Goal: Information Seeking & Learning: Learn about a topic

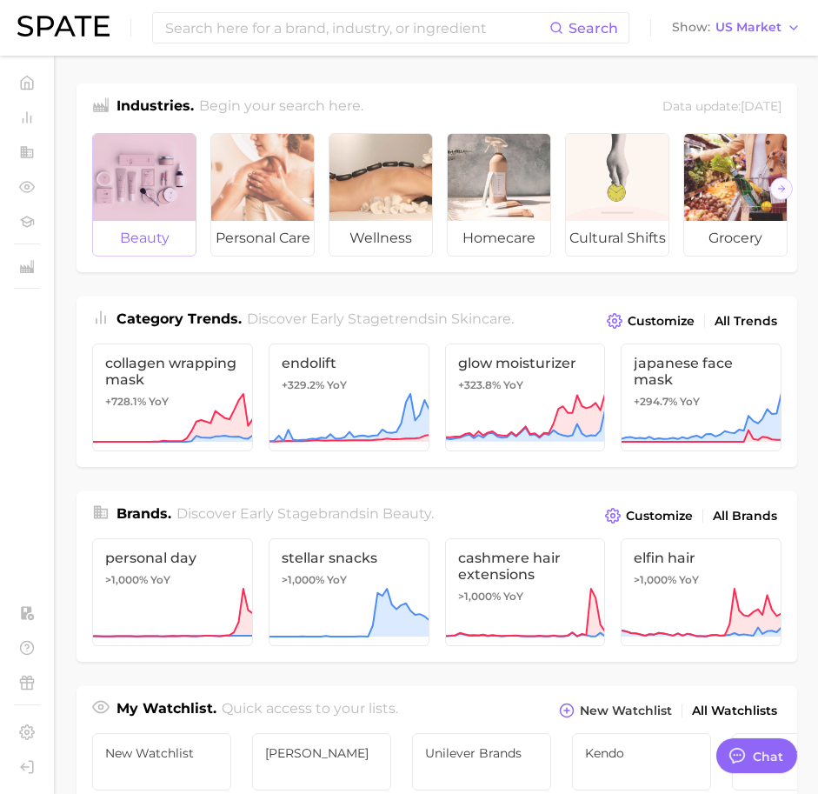
click at [120, 150] on div at bounding box center [144, 177] width 103 height 87
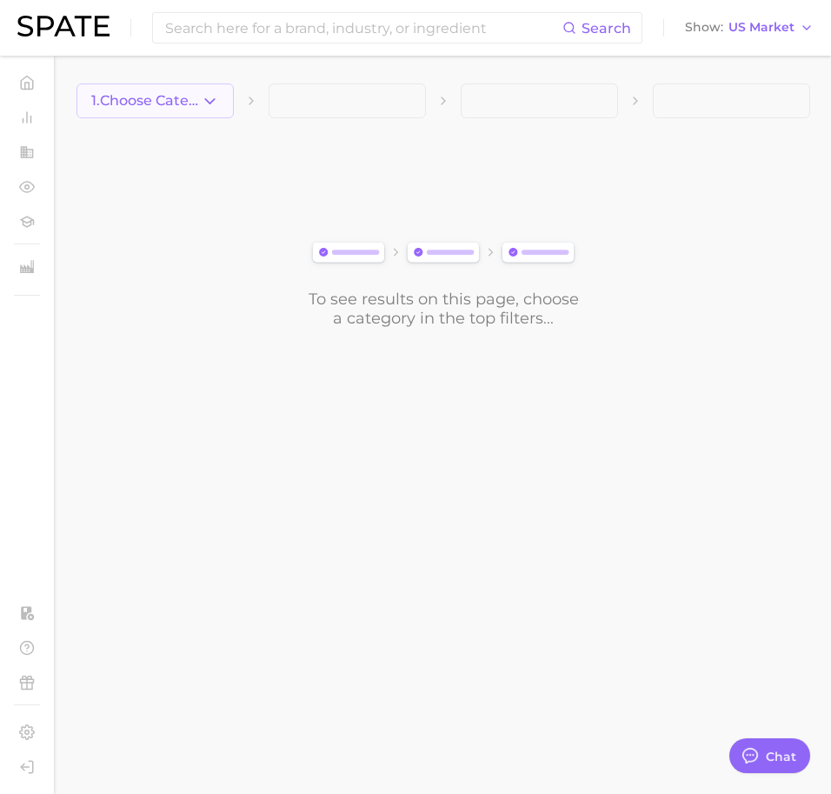
click at [215, 98] on polyline "button" at bounding box center [210, 100] width 10 height 4
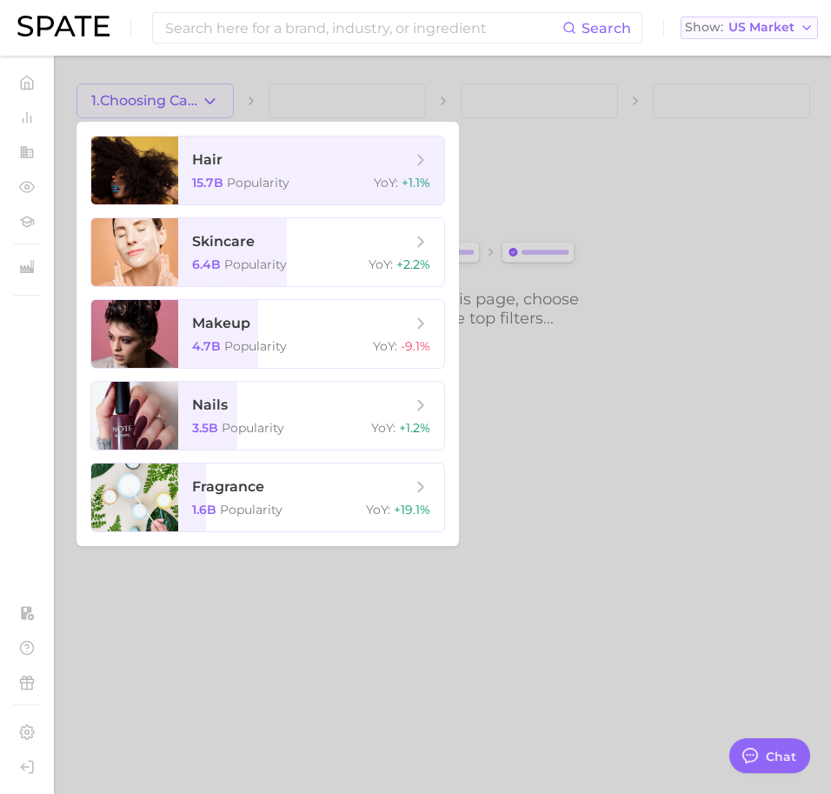
click at [742, 23] on span "US Market" at bounding box center [762, 28] width 66 height 10
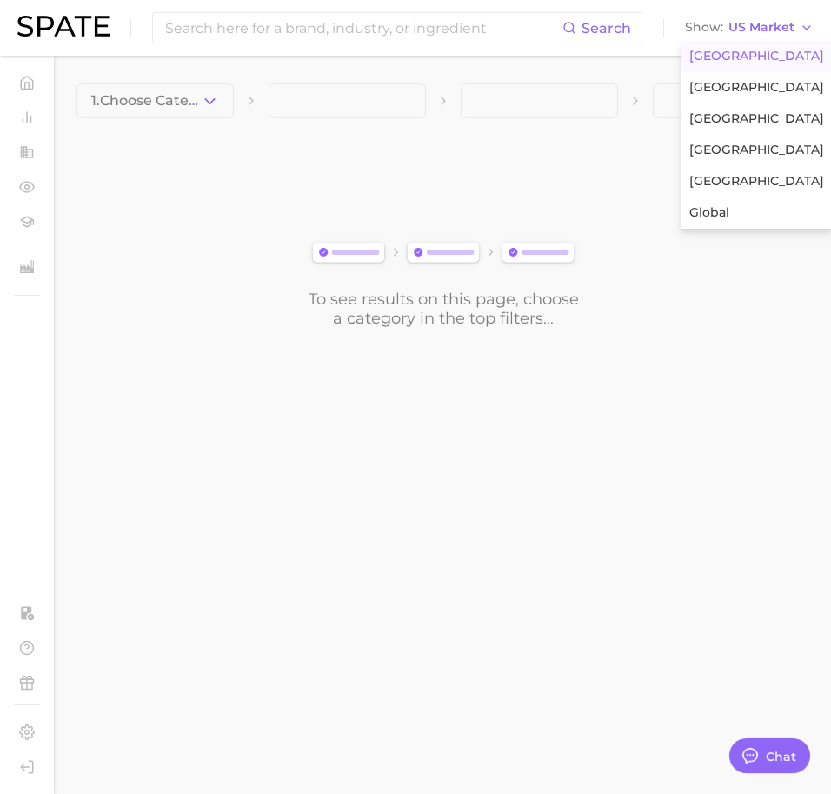
click at [723, 292] on div "To see results on this page, choose a category in the top filters..." at bounding box center [444, 231] width 734 height 194
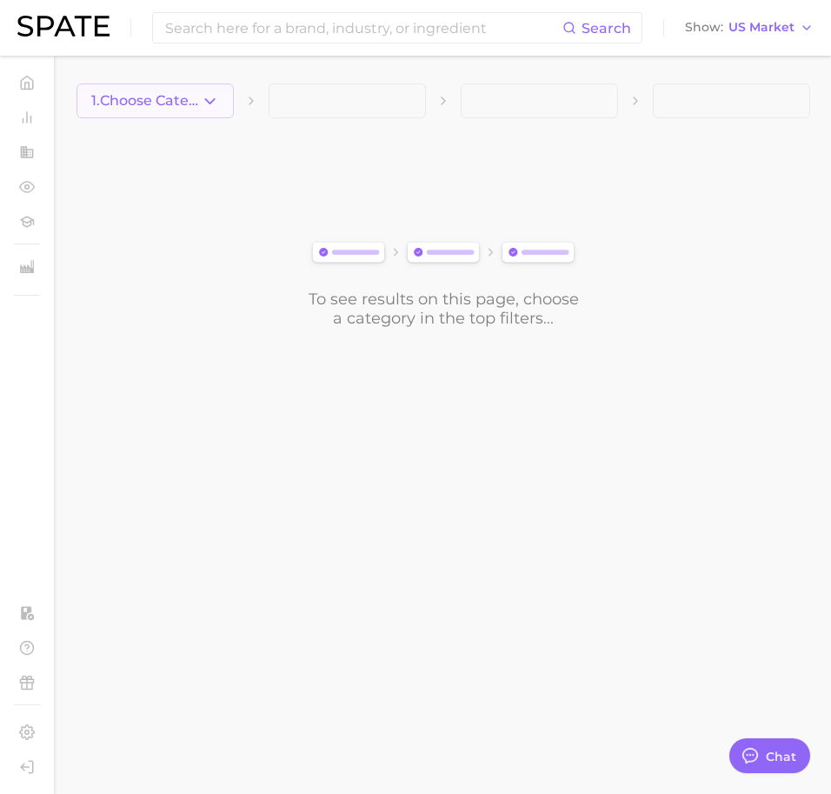
click at [198, 110] on button "1. Choose Category" at bounding box center [155, 100] width 157 height 35
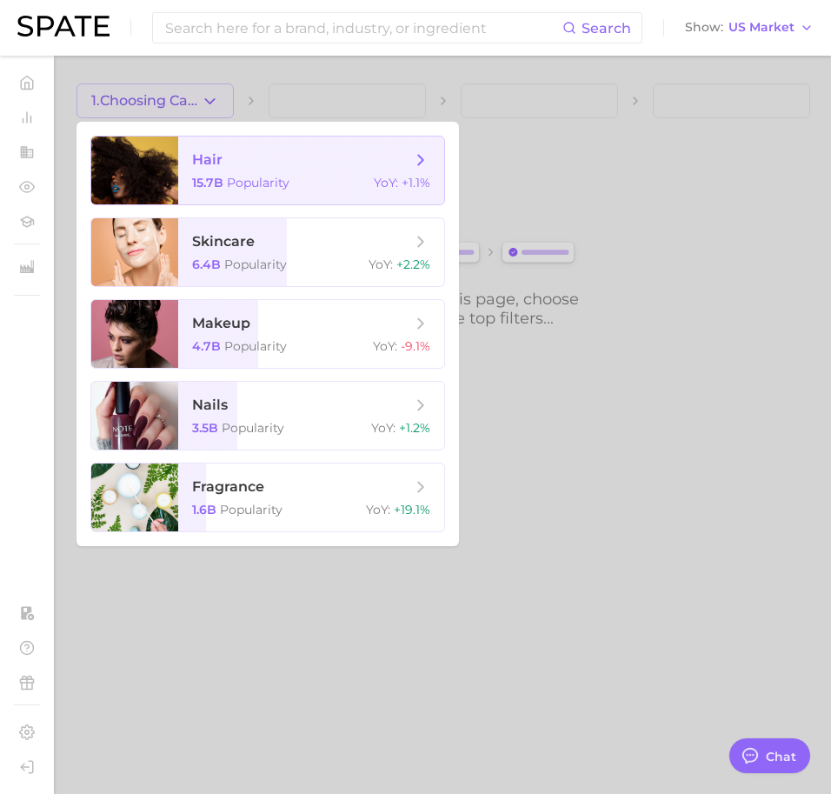
click at [199, 159] on span "hair" at bounding box center [207, 159] width 30 height 17
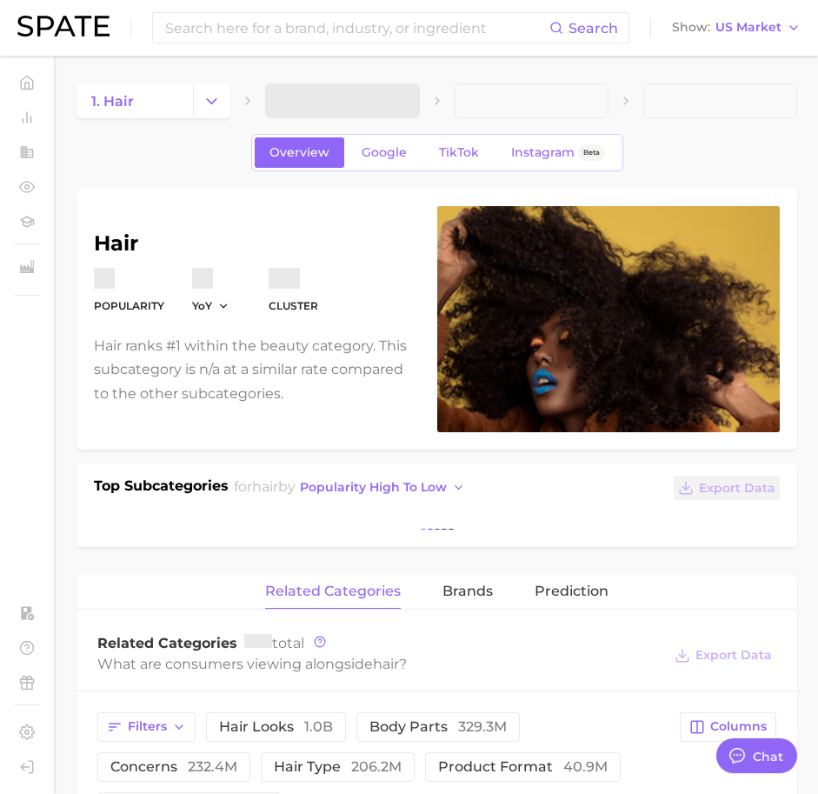
type textarea "x"
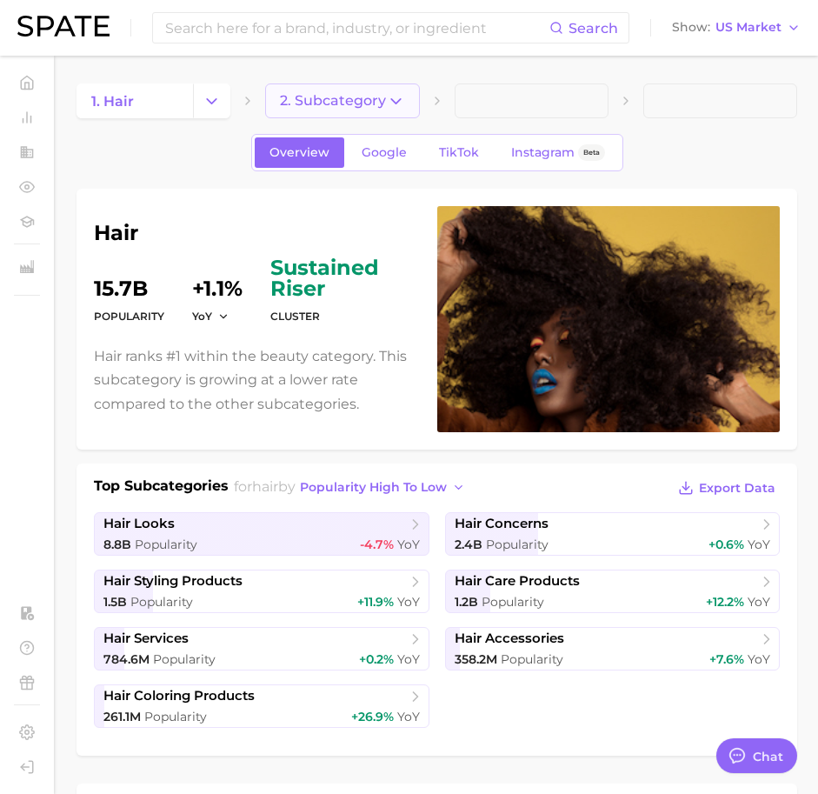
click at [380, 110] on button "2. Subcategory" at bounding box center [342, 100] width 154 height 35
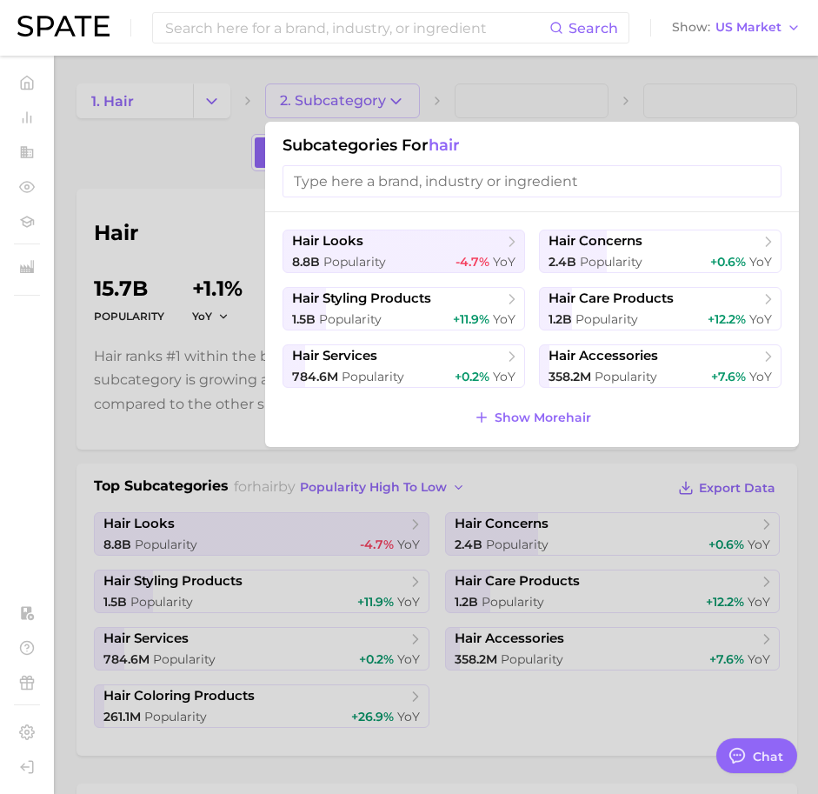
click at [336, 103] on div at bounding box center [409, 397] width 818 height 794
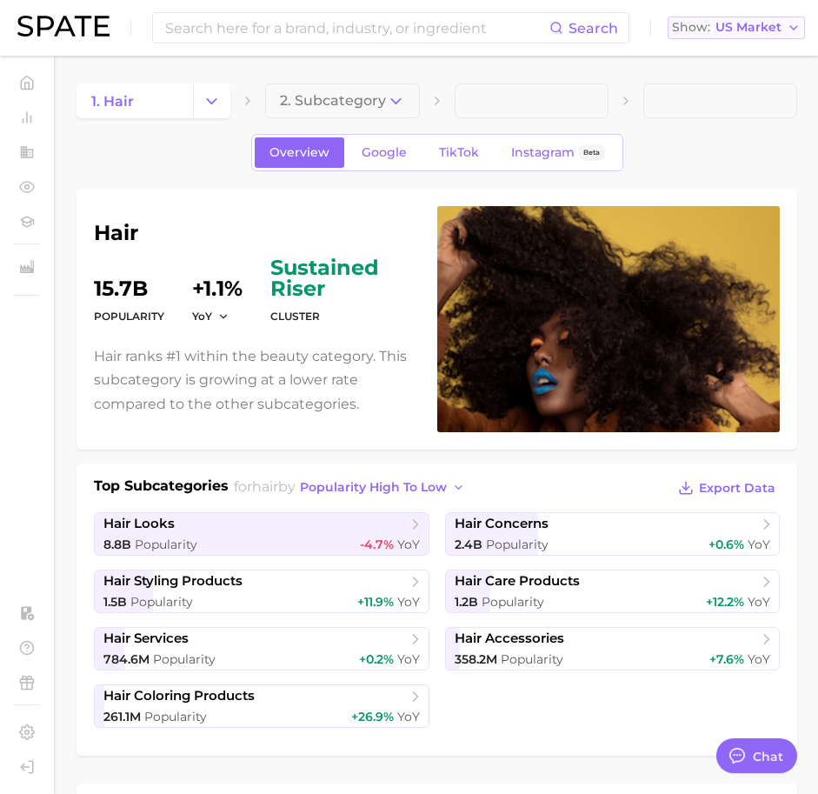
click at [732, 18] on button "Show US Market" at bounding box center [736, 28] width 137 height 23
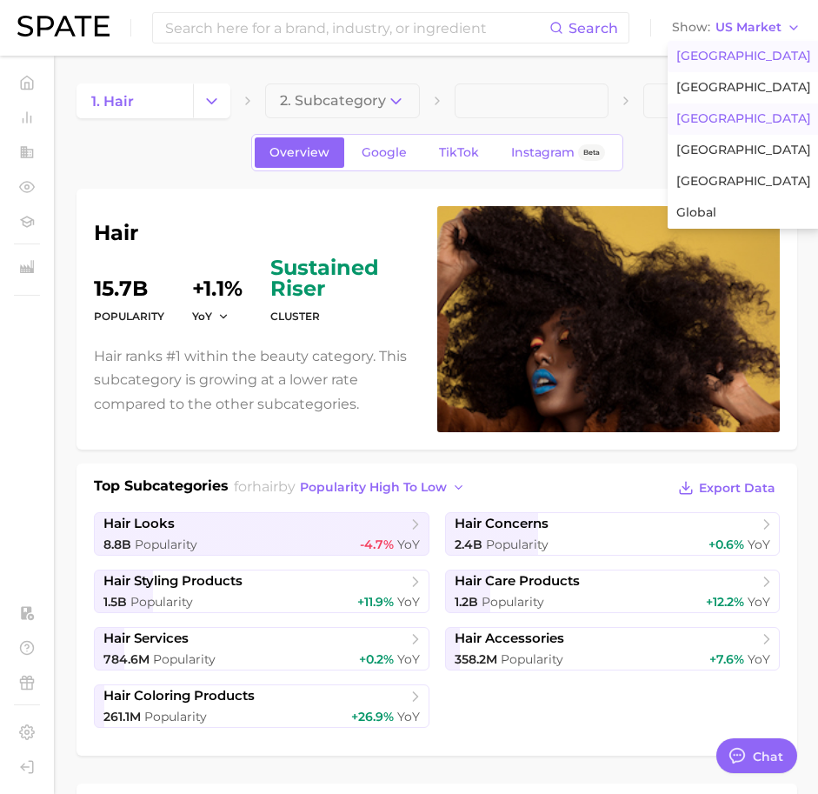
click at [702, 119] on span "[GEOGRAPHIC_DATA]" at bounding box center [743, 118] width 135 height 15
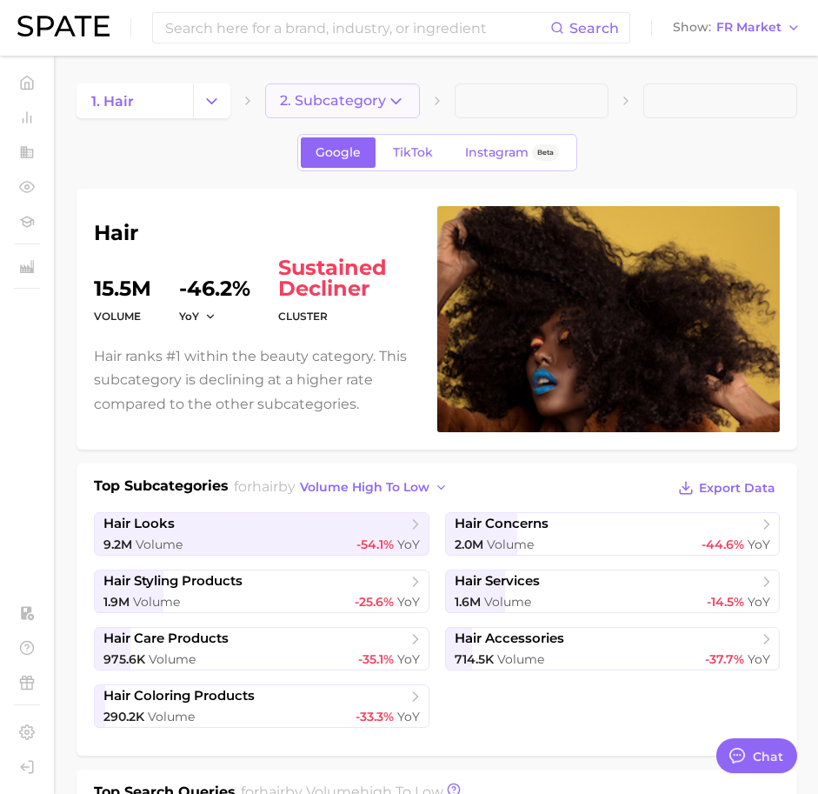
click at [376, 88] on button "2. Subcategory" at bounding box center [342, 100] width 154 height 35
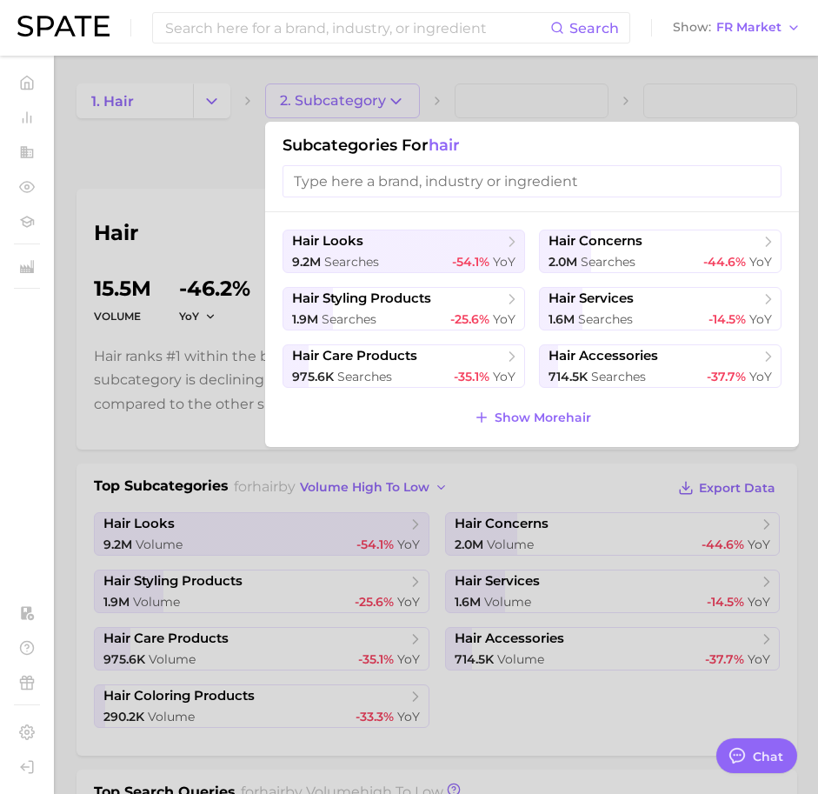
click at [281, 108] on div at bounding box center [409, 397] width 818 height 794
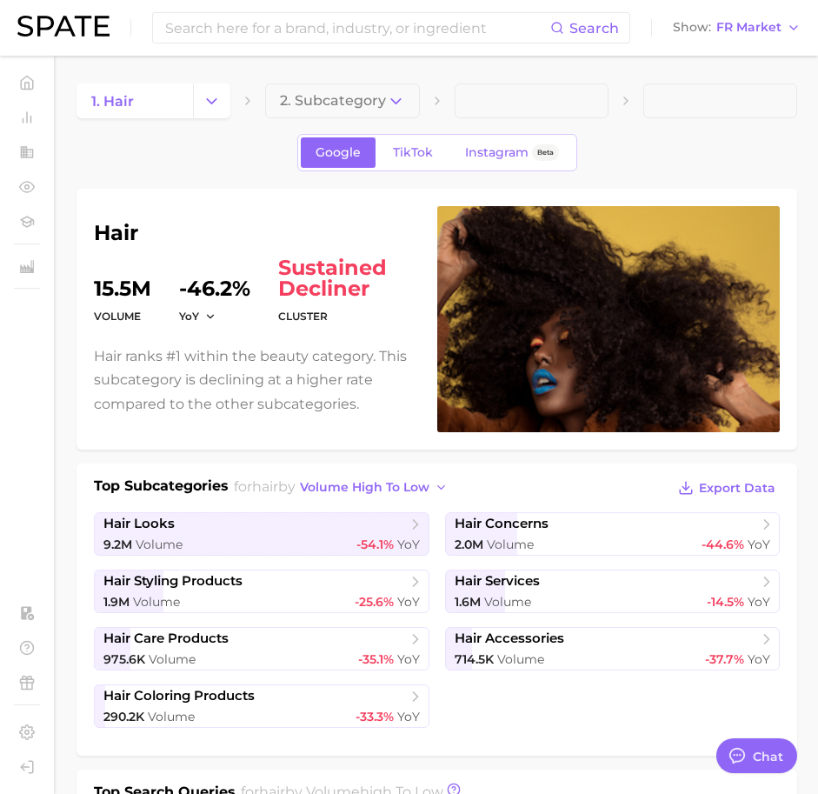
click at [219, 99] on icon "Change Category" at bounding box center [212, 101] width 18 height 18
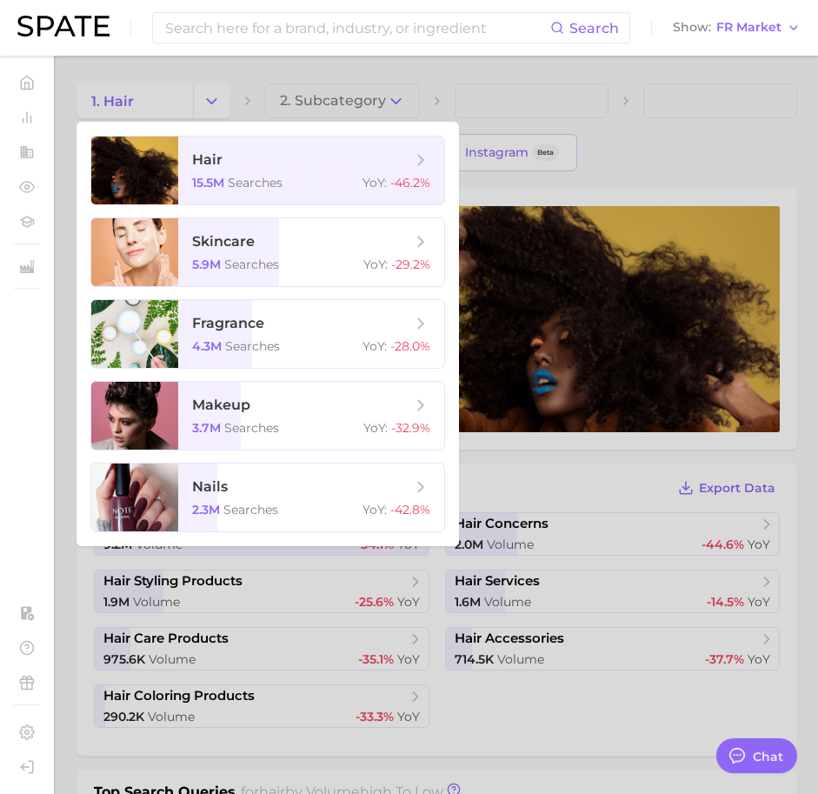
click at [376, 98] on div at bounding box center [409, 397] width 818 height 794
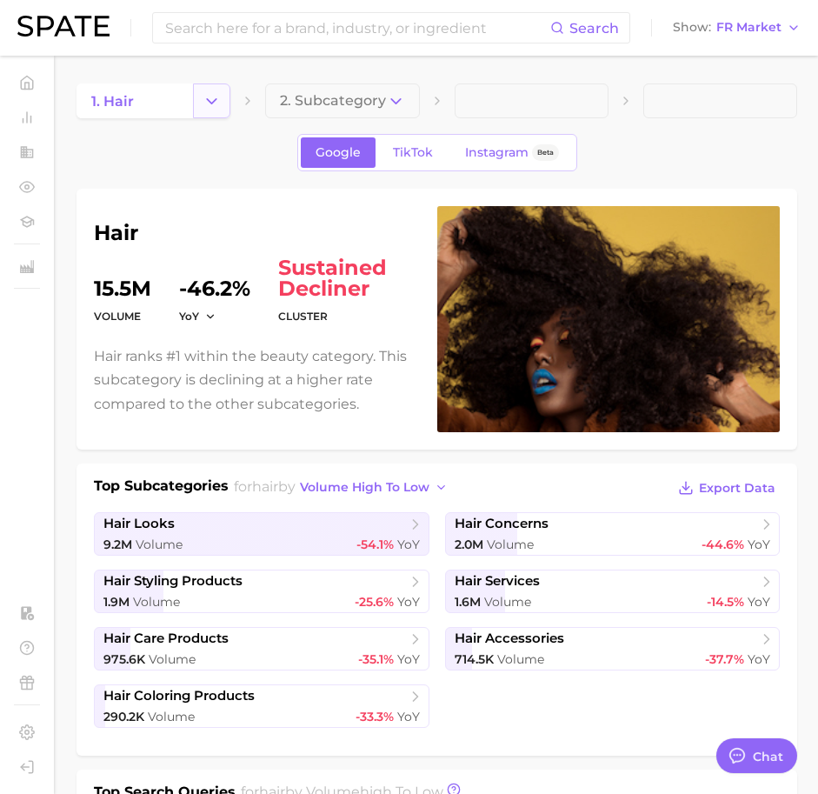
click at [203, 104] on icon "Change Category" at bounding box center [212, 101] width 18 height 18
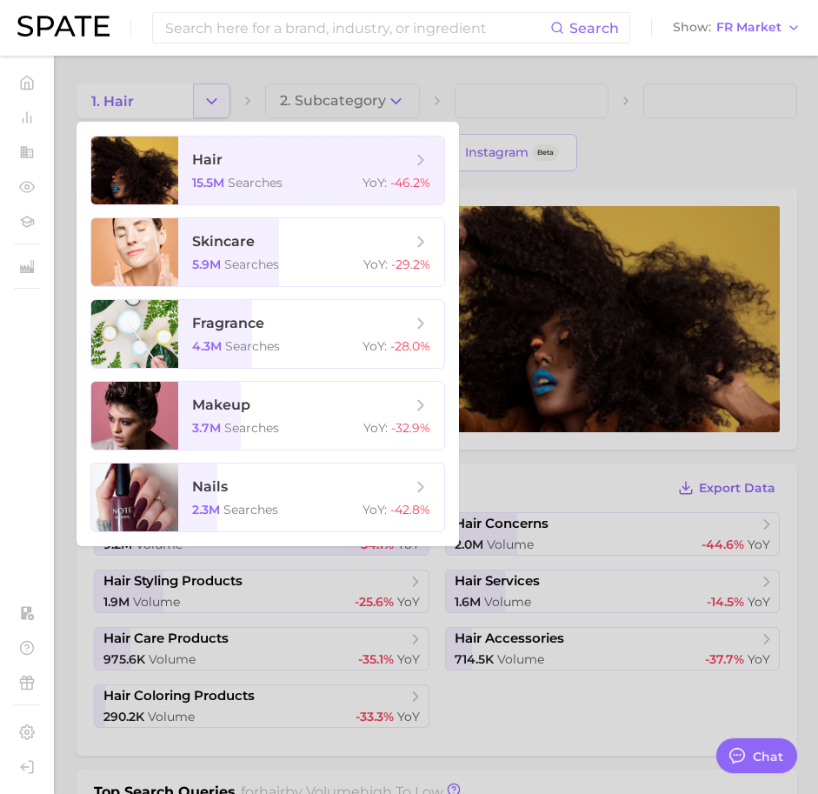
click at [203, 104] on div at bounding box center [409, 397] width 818 height 794
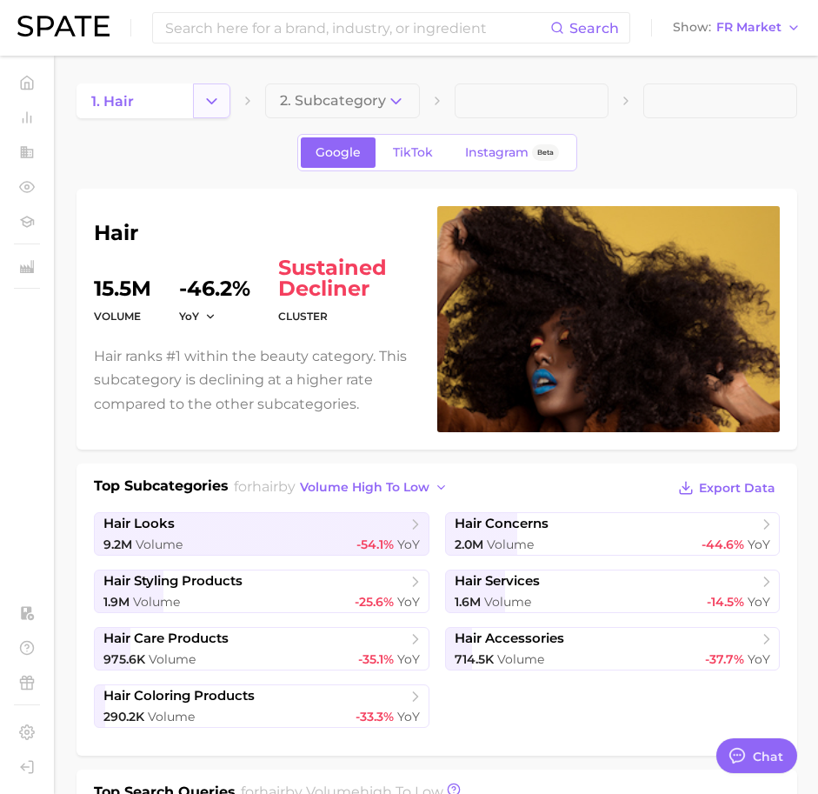
click at [207, 100] on icon "Change Category" at bounding box center [212, 101] width 18 height 18
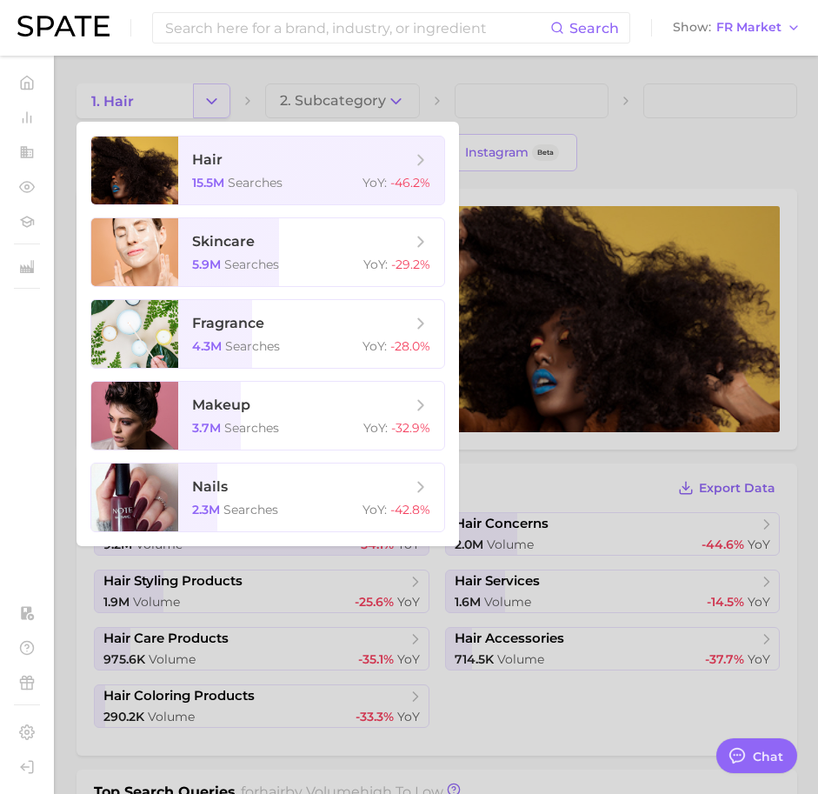
click at [207, 100] on div at bounding box center [409, 397] width 818 height 794
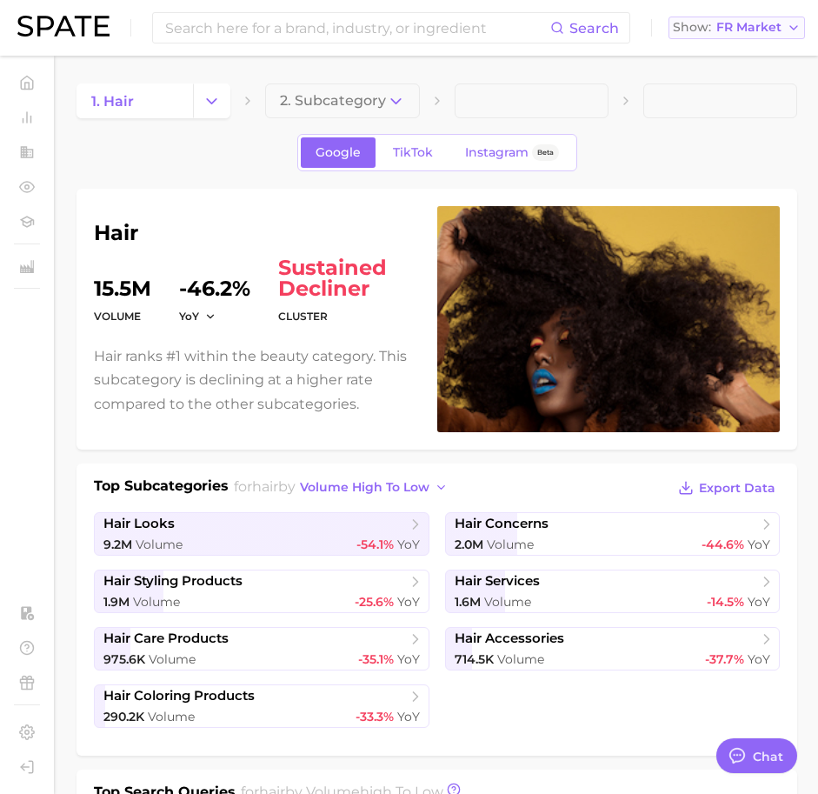
click at [725, 23] on span "FR Market" at bounding box center [748, 28] width 65 height 10
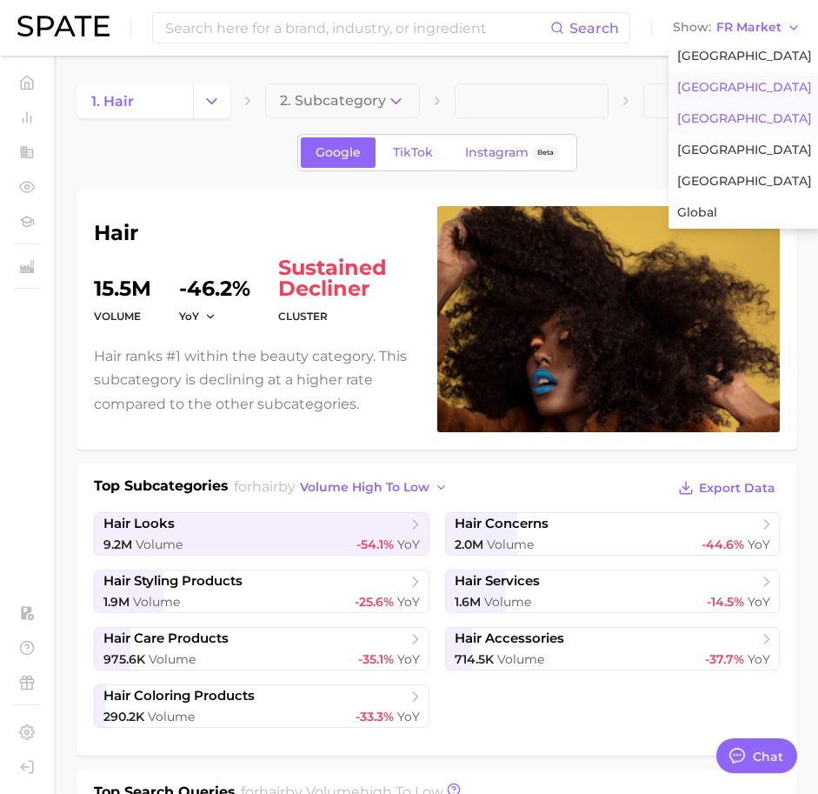
click at [713, 83] on span "[GEOGRAPHIC_DATA]" at bounding box center [744, 87] width 135 height 15
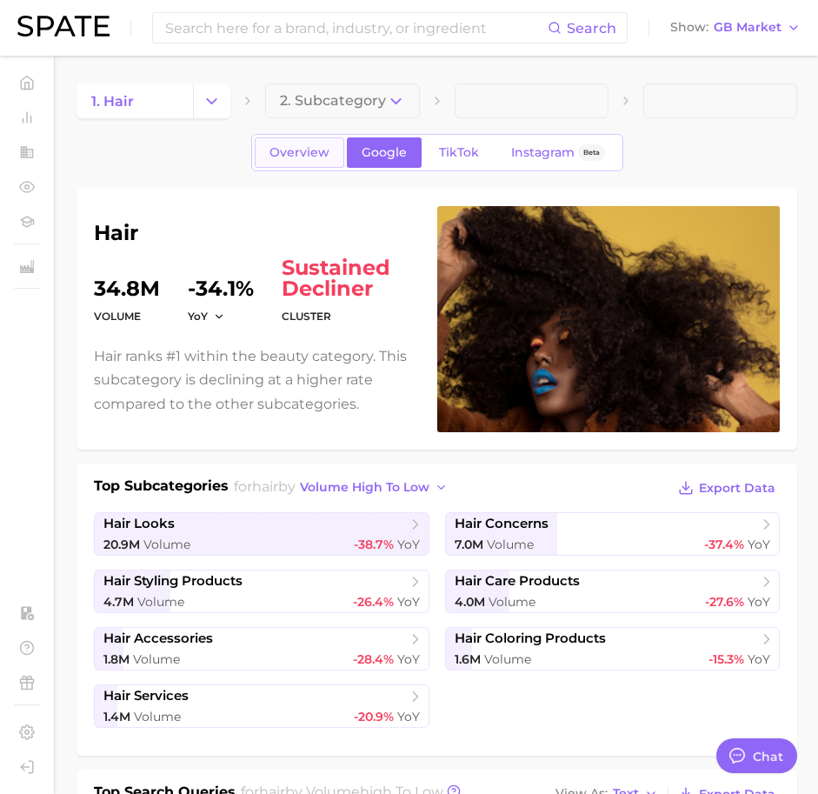
click at [317, 154] on span "Overview" at bounding box center [300, 152] width 60 height 15
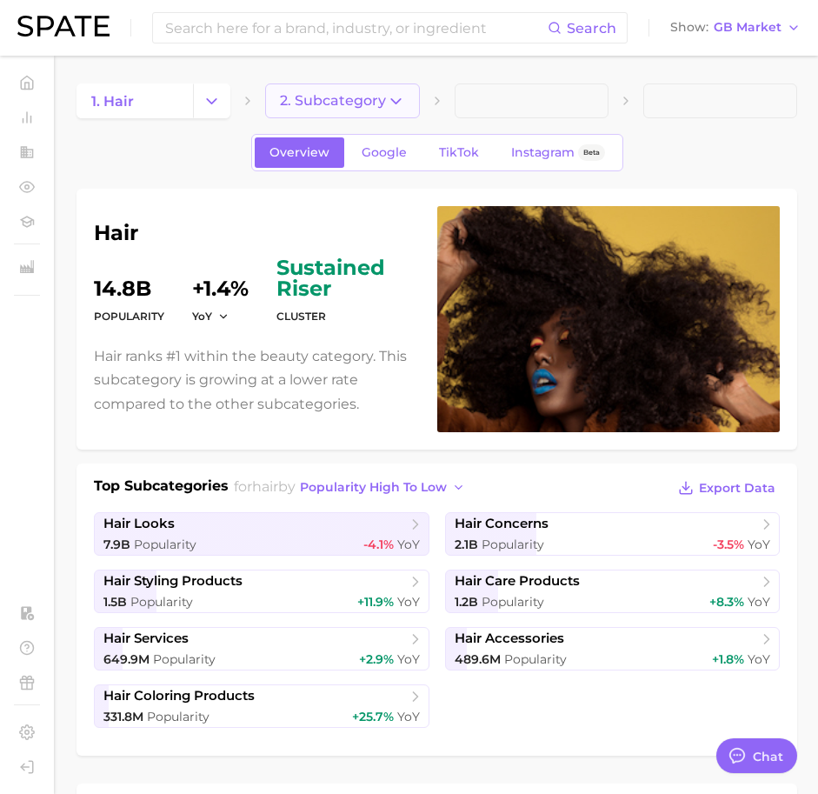
click at [371, 110] on button "2. Subcategory" at bounding box center [342, 100] width 154 height 35
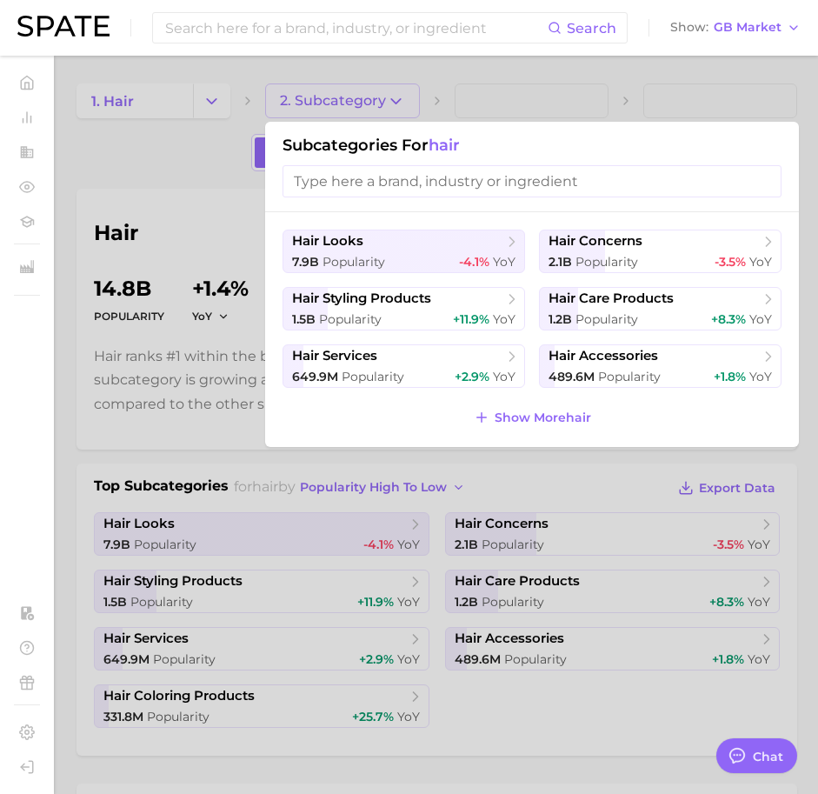
click at [229, 233] on div at bounding box center [409, 397] width 818 height 794
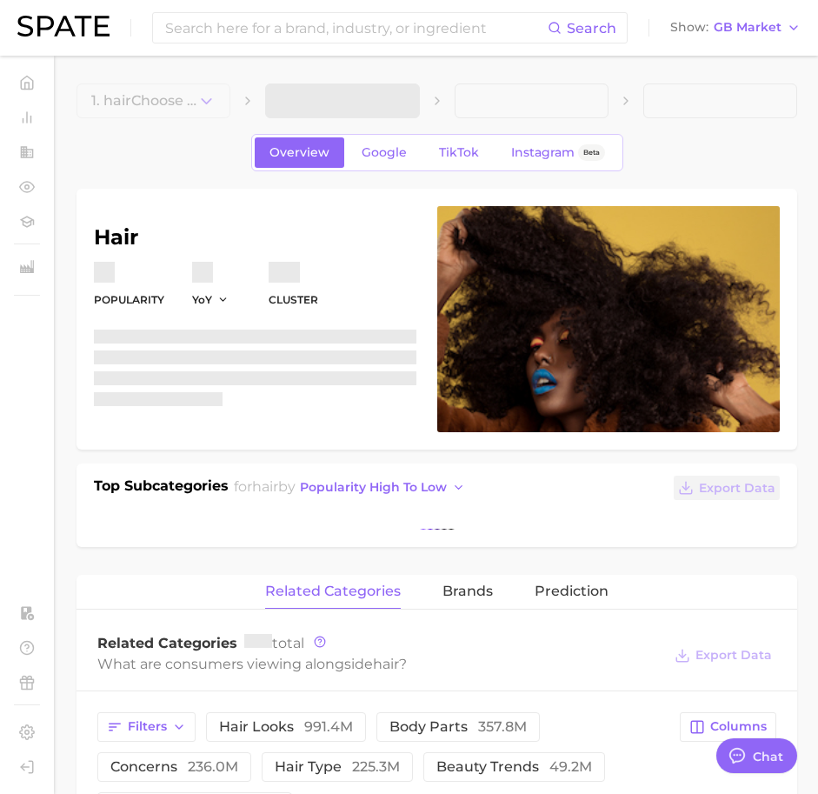
type textarea "x"
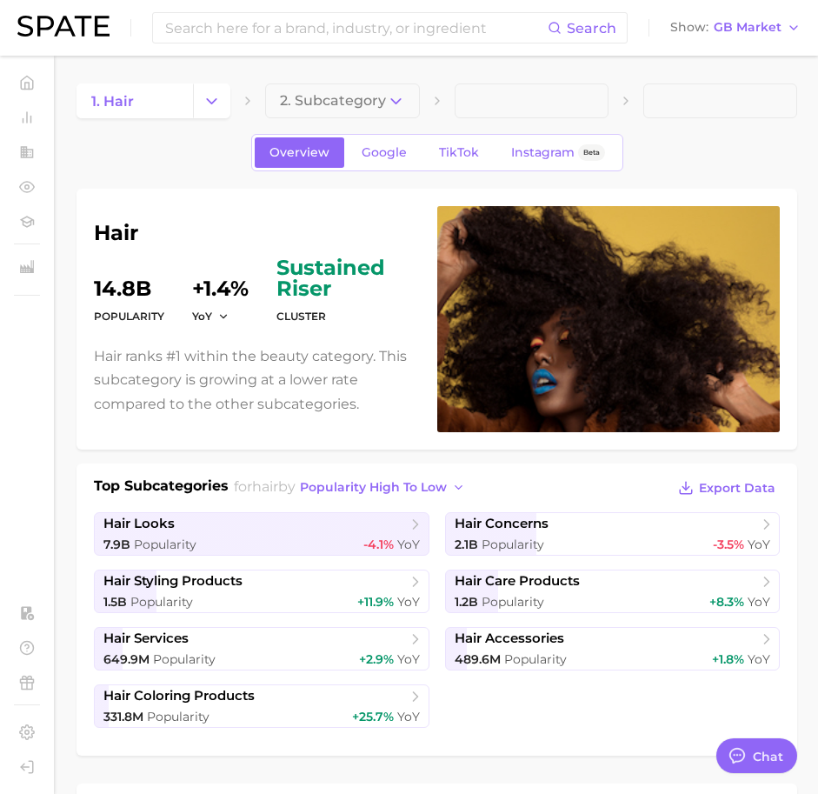
click at [643, 140] on div "Overview Google TikTok Instagram Beta" at bounding box center [437, 152] width 721 height 37
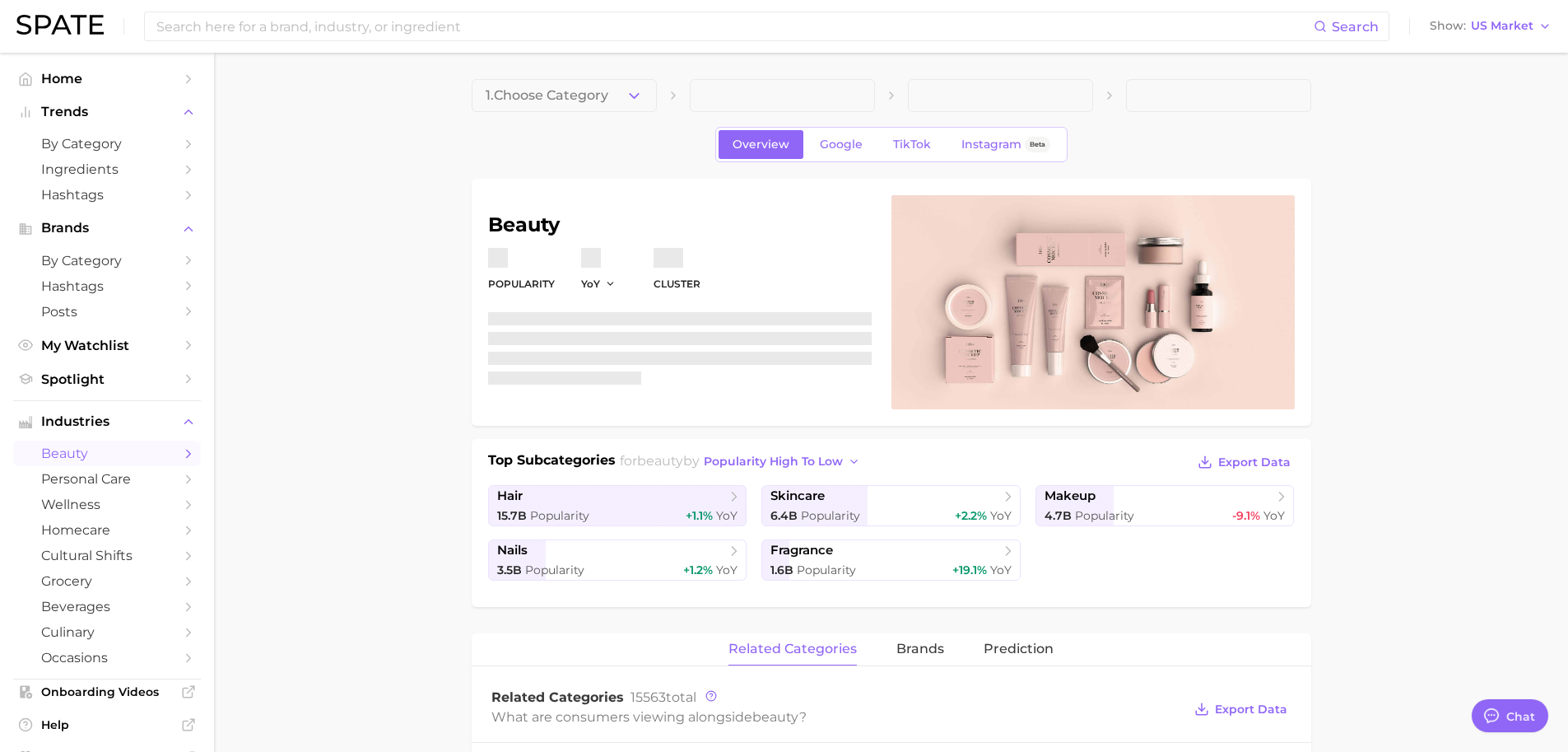
type textarea "x"
